Goal: Task Accomplishment & Management: Manage account settings

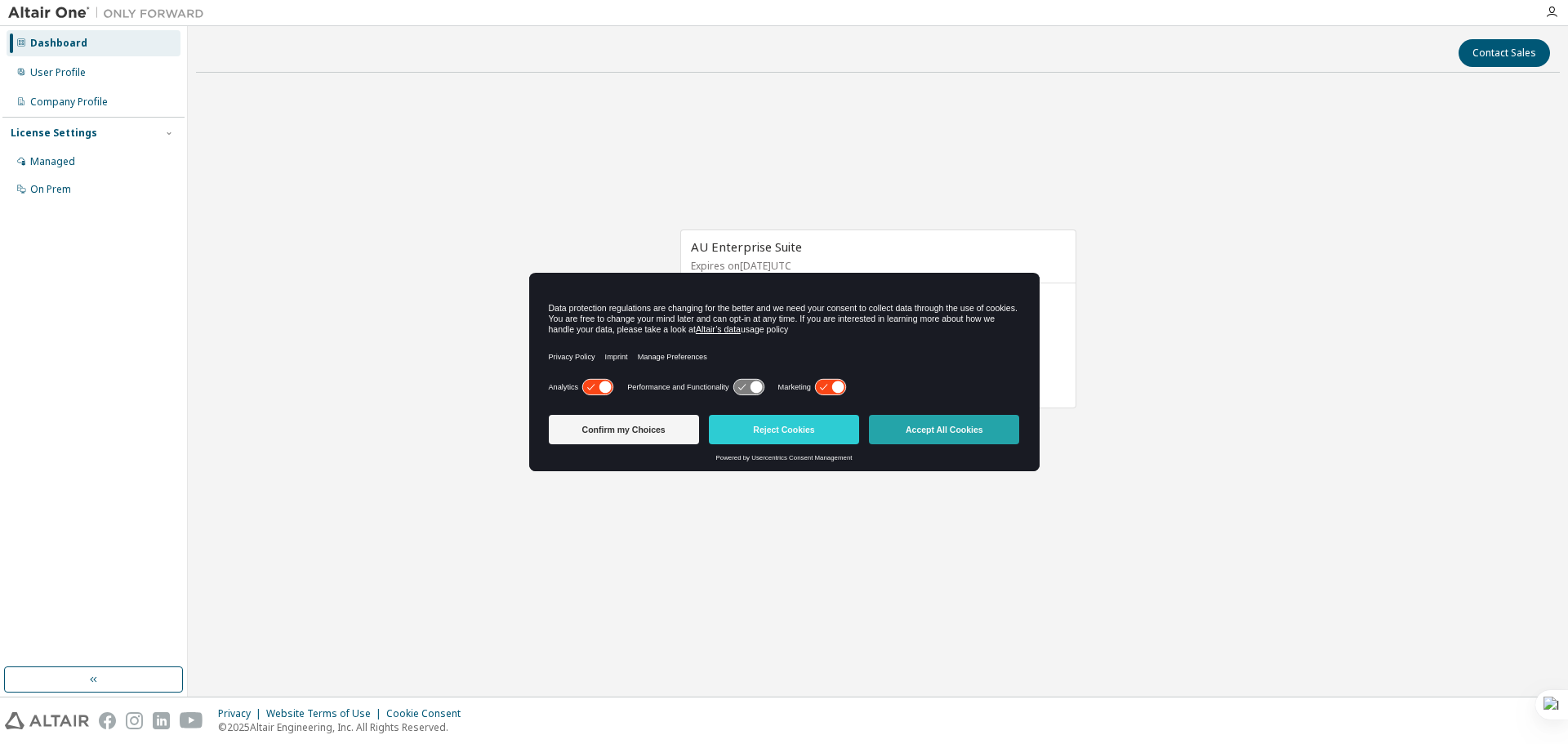
click at [901, 426] on button "Accept All Cookies" at bounding box center [944, 429] width 151 height 29
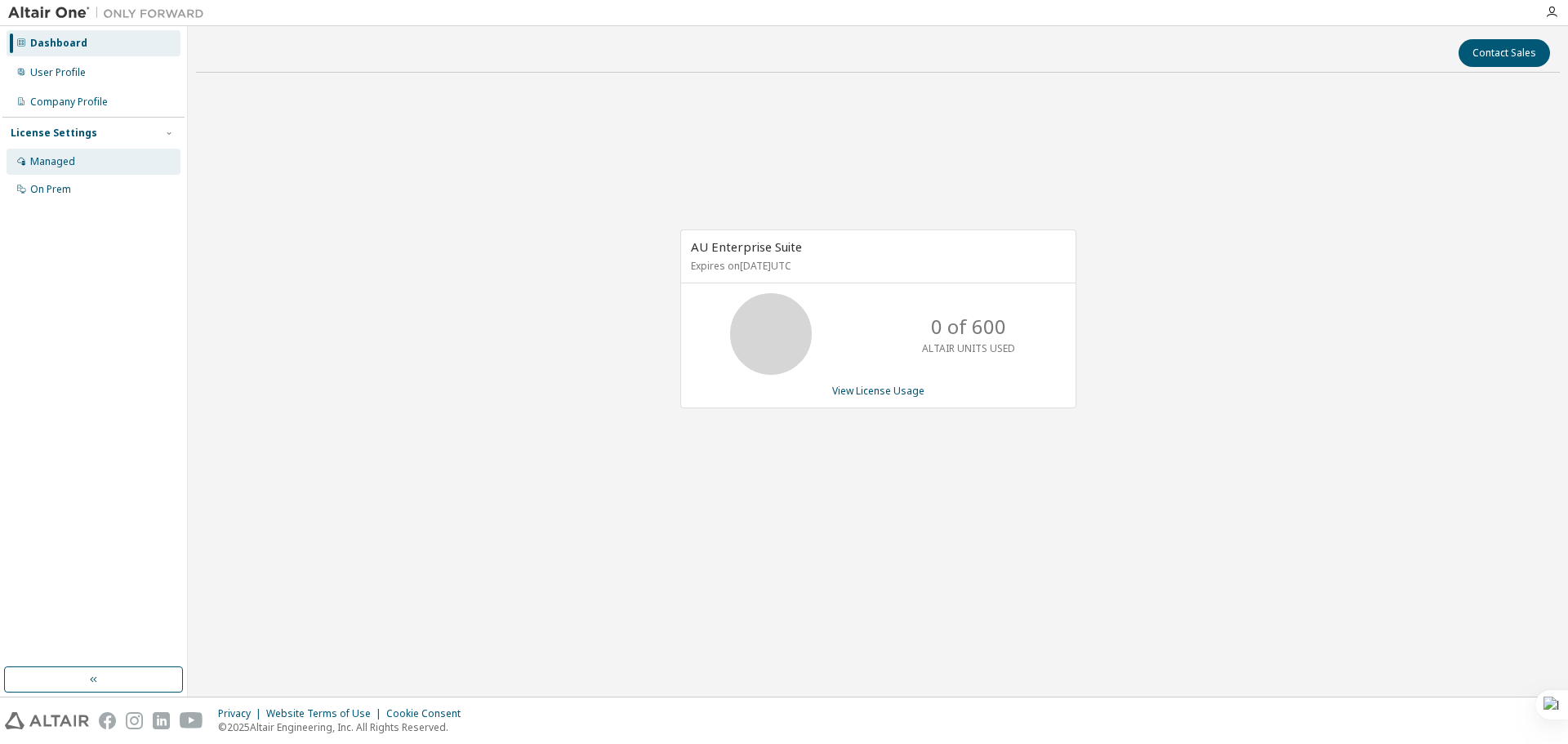
click at [63, 158] on div "Managed" at bounding box center [52, 162] width 45 height 13
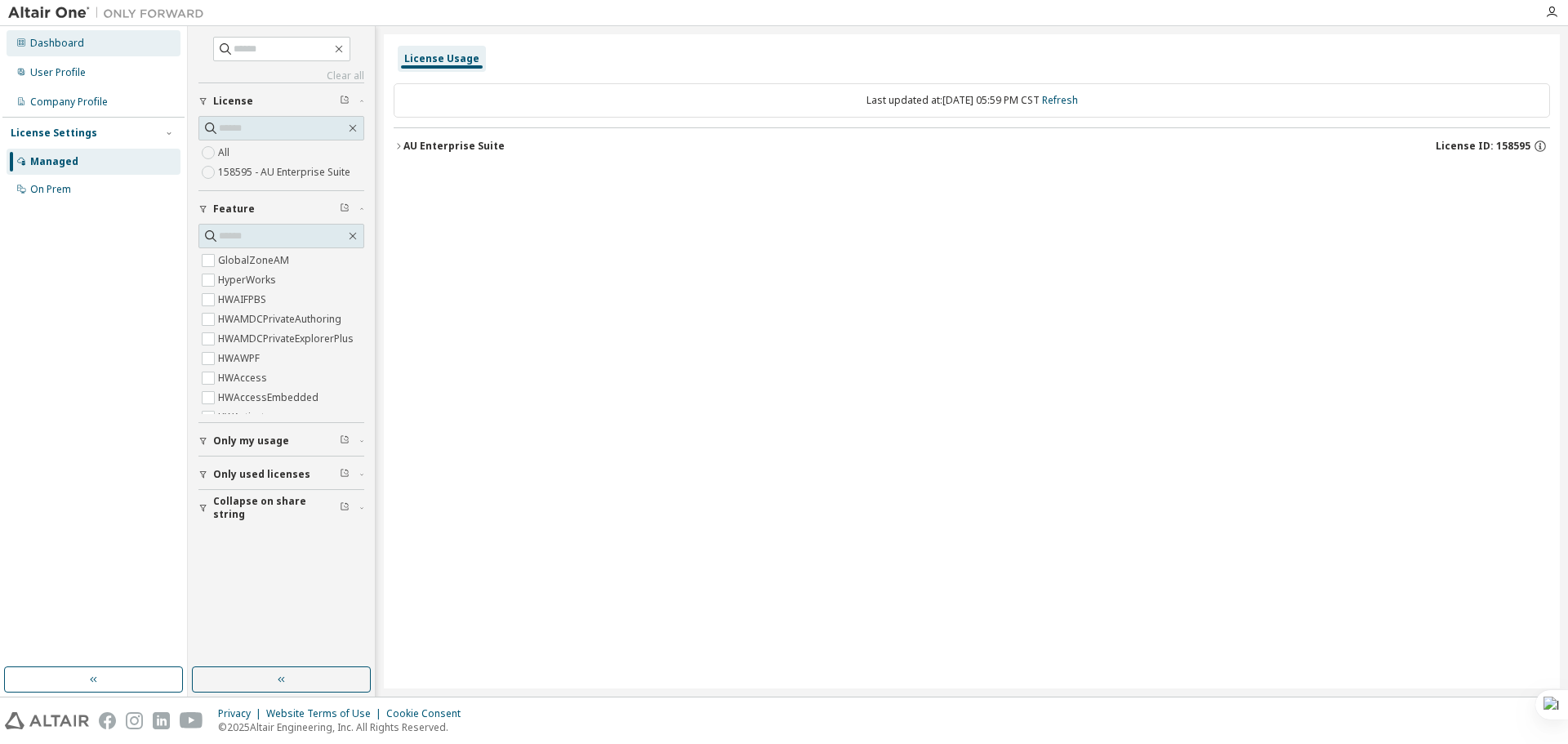
click at [119, 47] on div "Dashboard" at bounding box center [94, 44] width 174 height 27
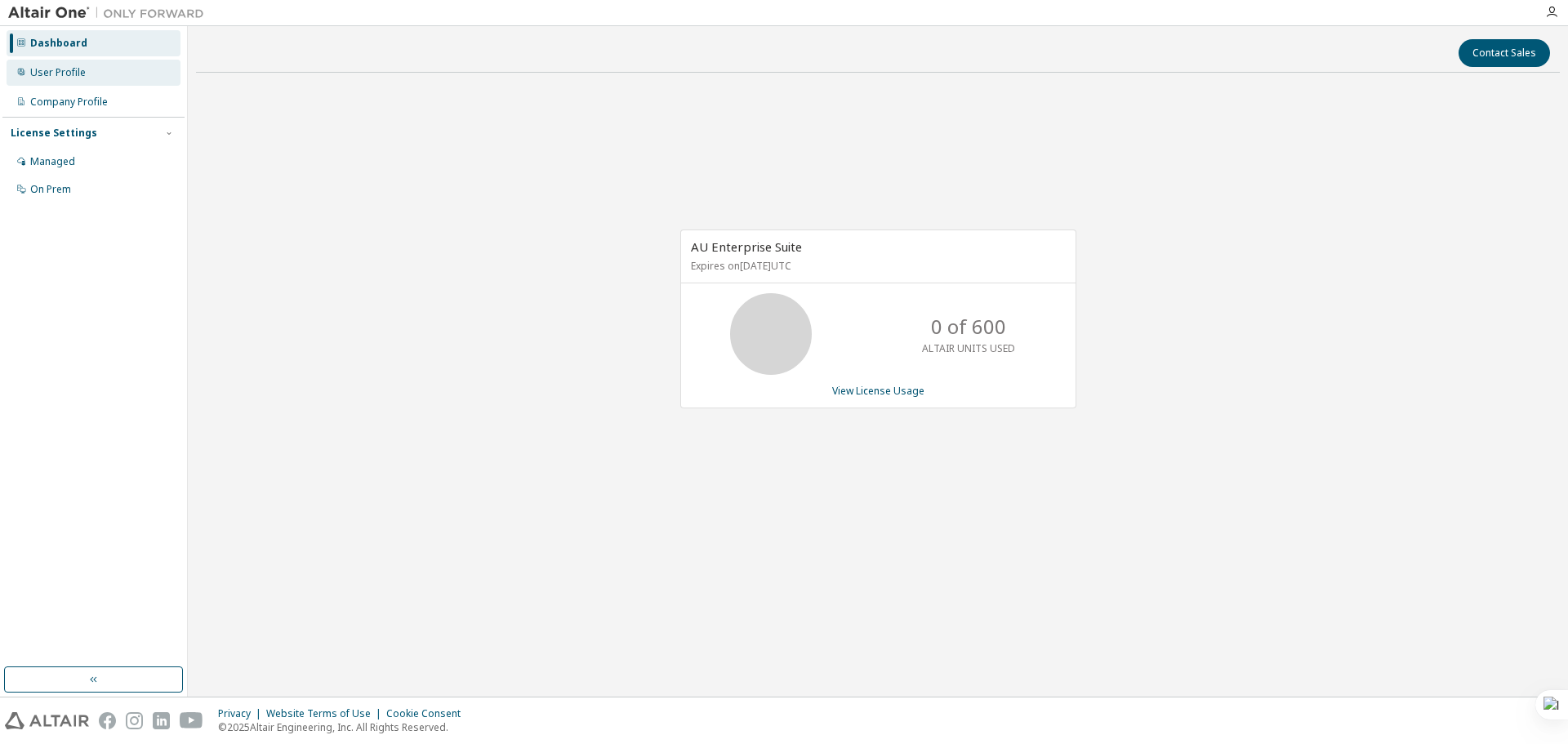
click at [99, 82] on div "User Profile" at bounding box center [94, 73] width 174 height 27
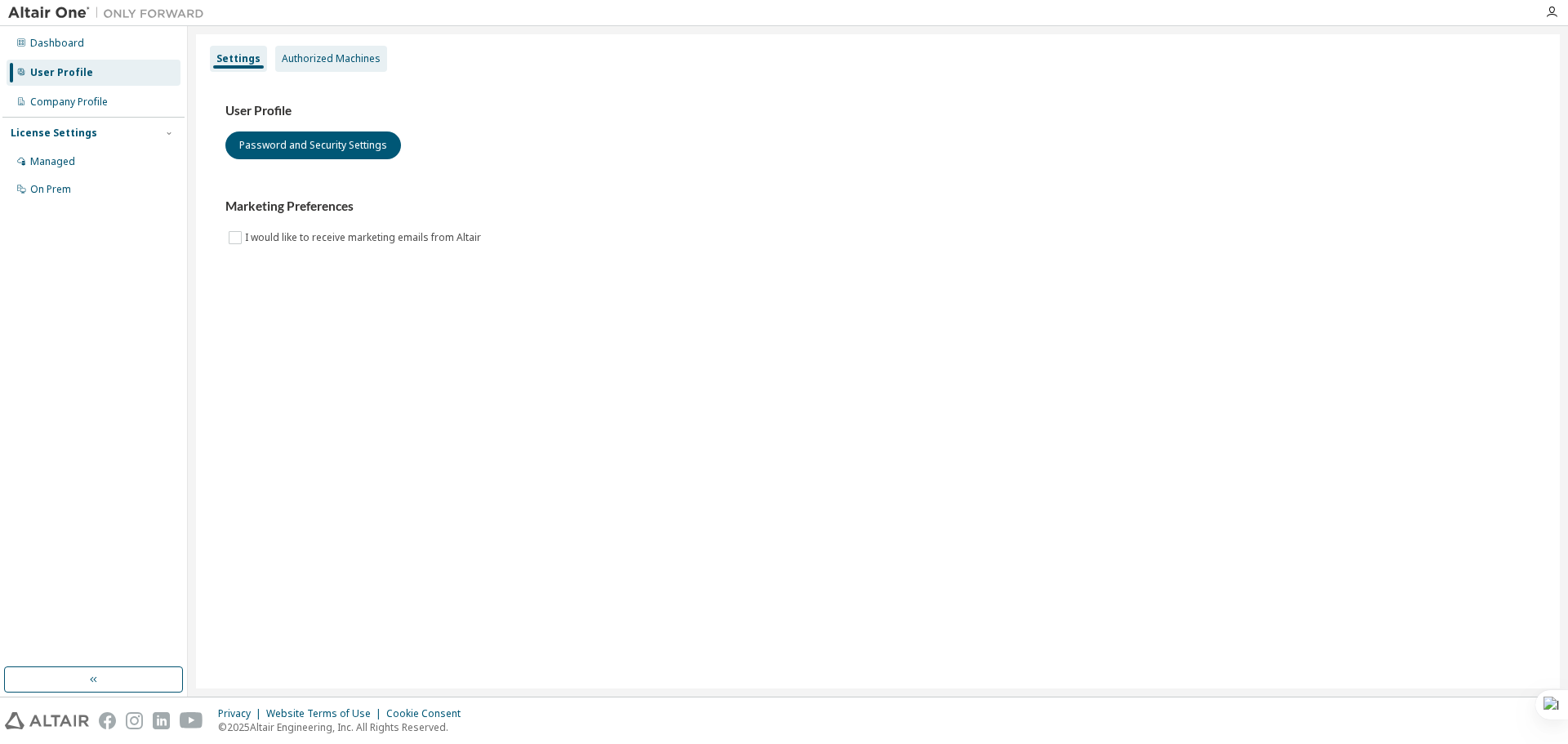
click at [350, 50] on div "Authorized Machines" at bounding box center [332, 59] width 112 height 27
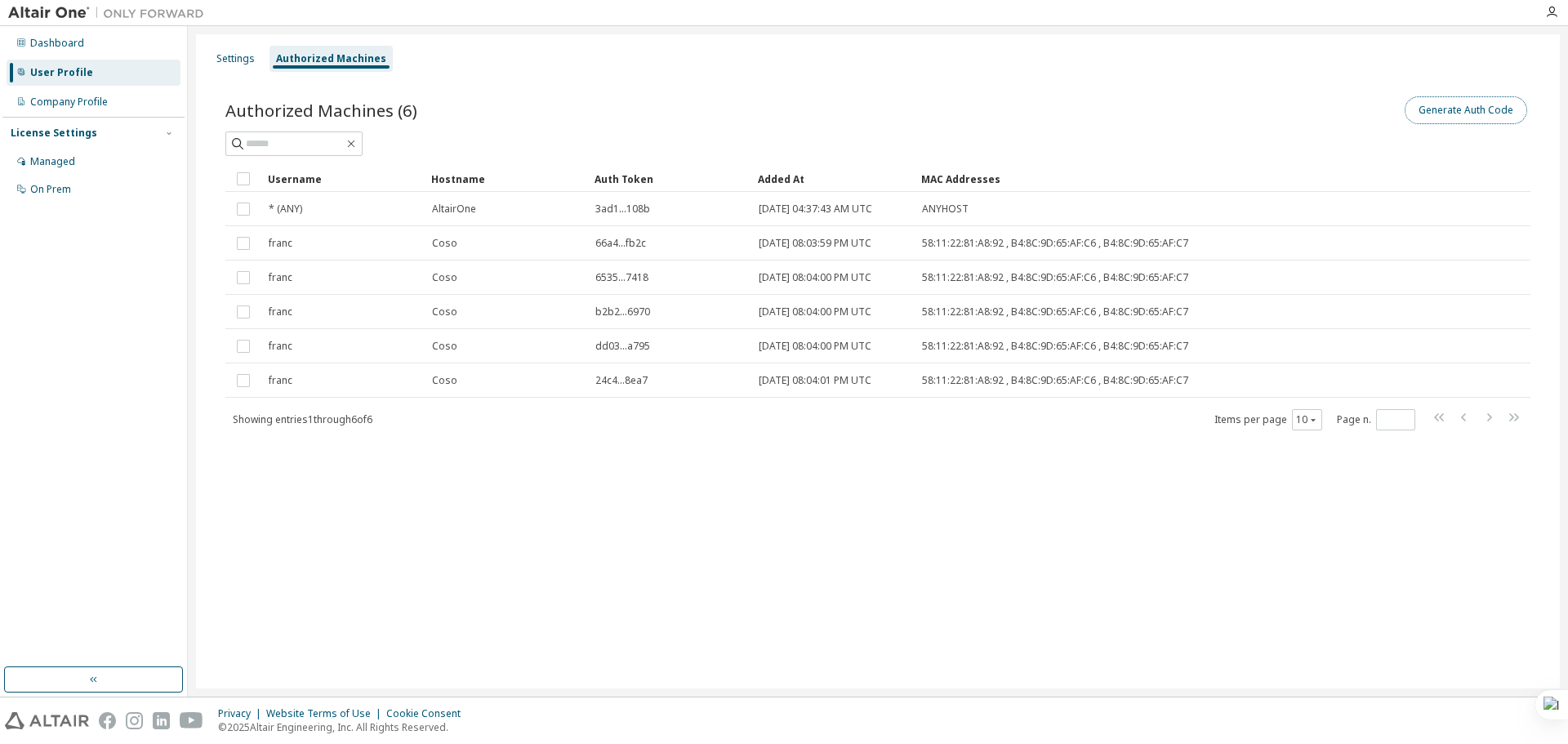
click at [1488, 116] on button "Generate Auth Code" at bounding box center [1466, 110] width 122 height 27
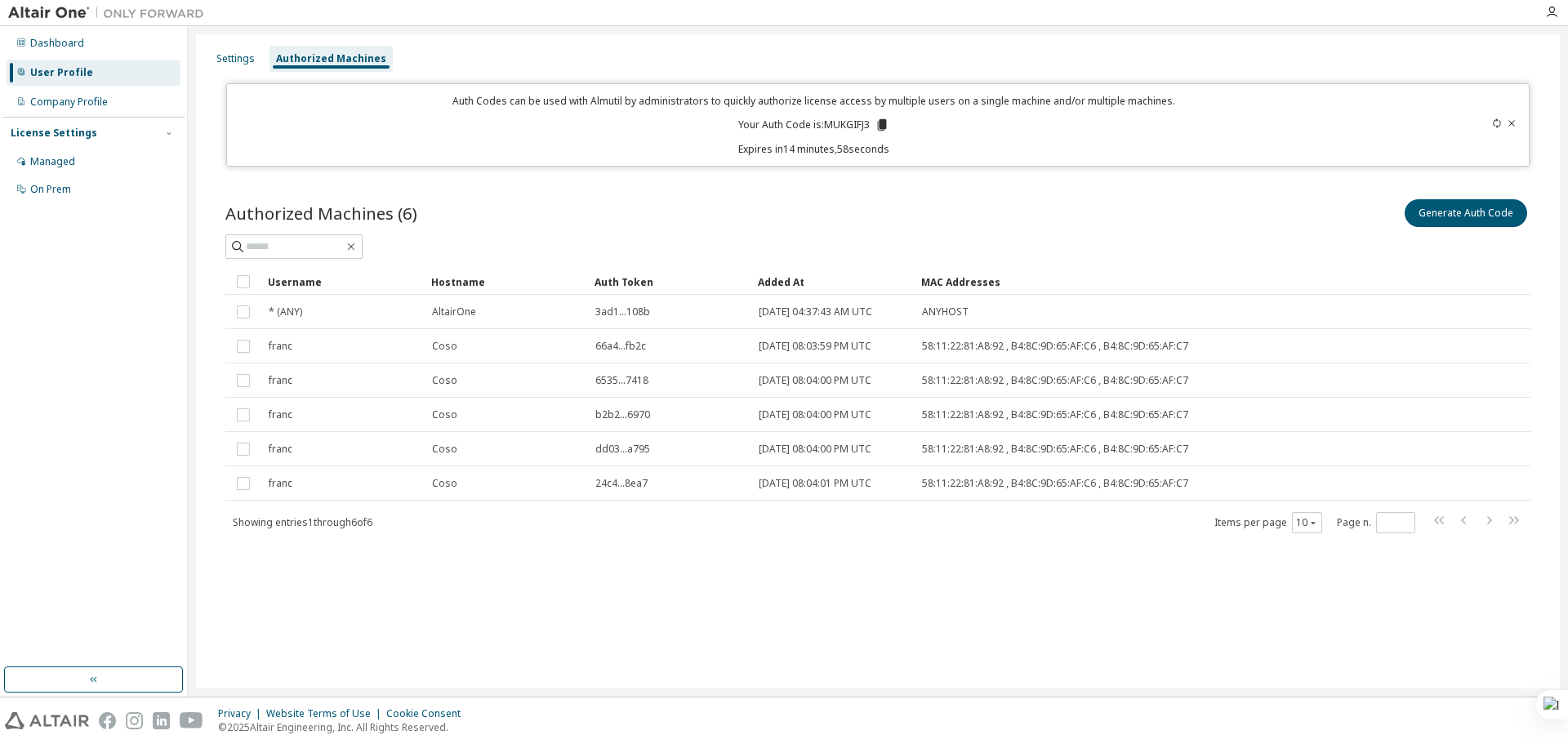
click at [877, 121] on icon at bounding box center [882, 125] width 15 height 15
